Goal: Navigation & Orientation: Find specific page/section

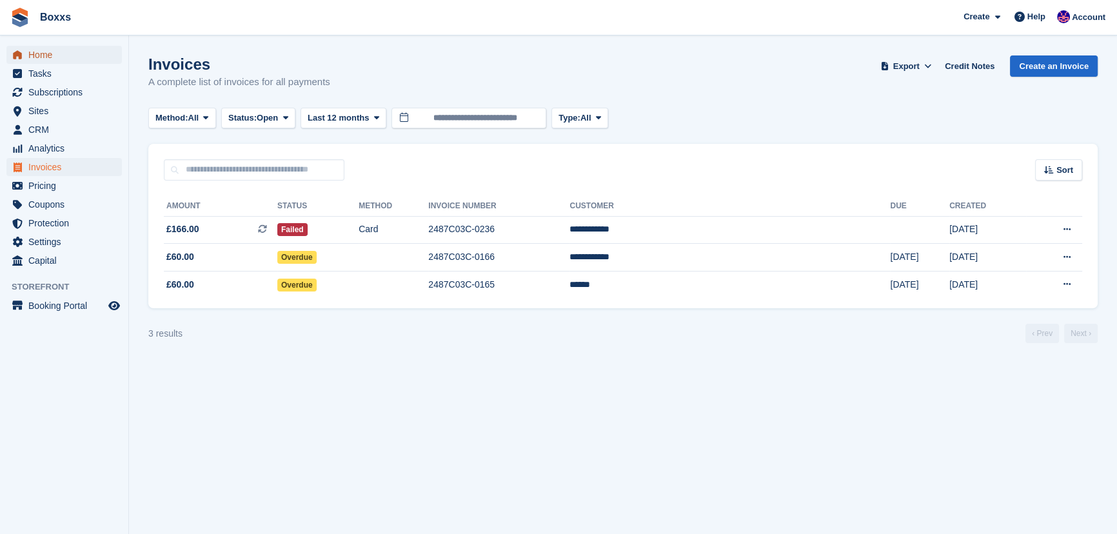
click at [52, 48] on span "Home" at bounding box center [66, 55] width 77 height 18
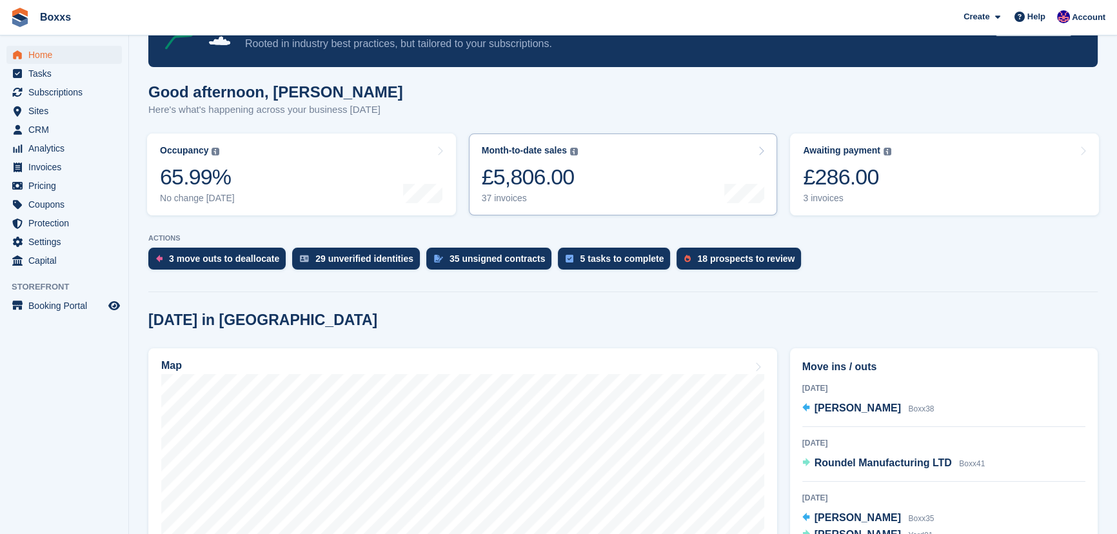
scroll to position [293, 0]
